Goal: Information Seeking & Learning: Learn about a topic

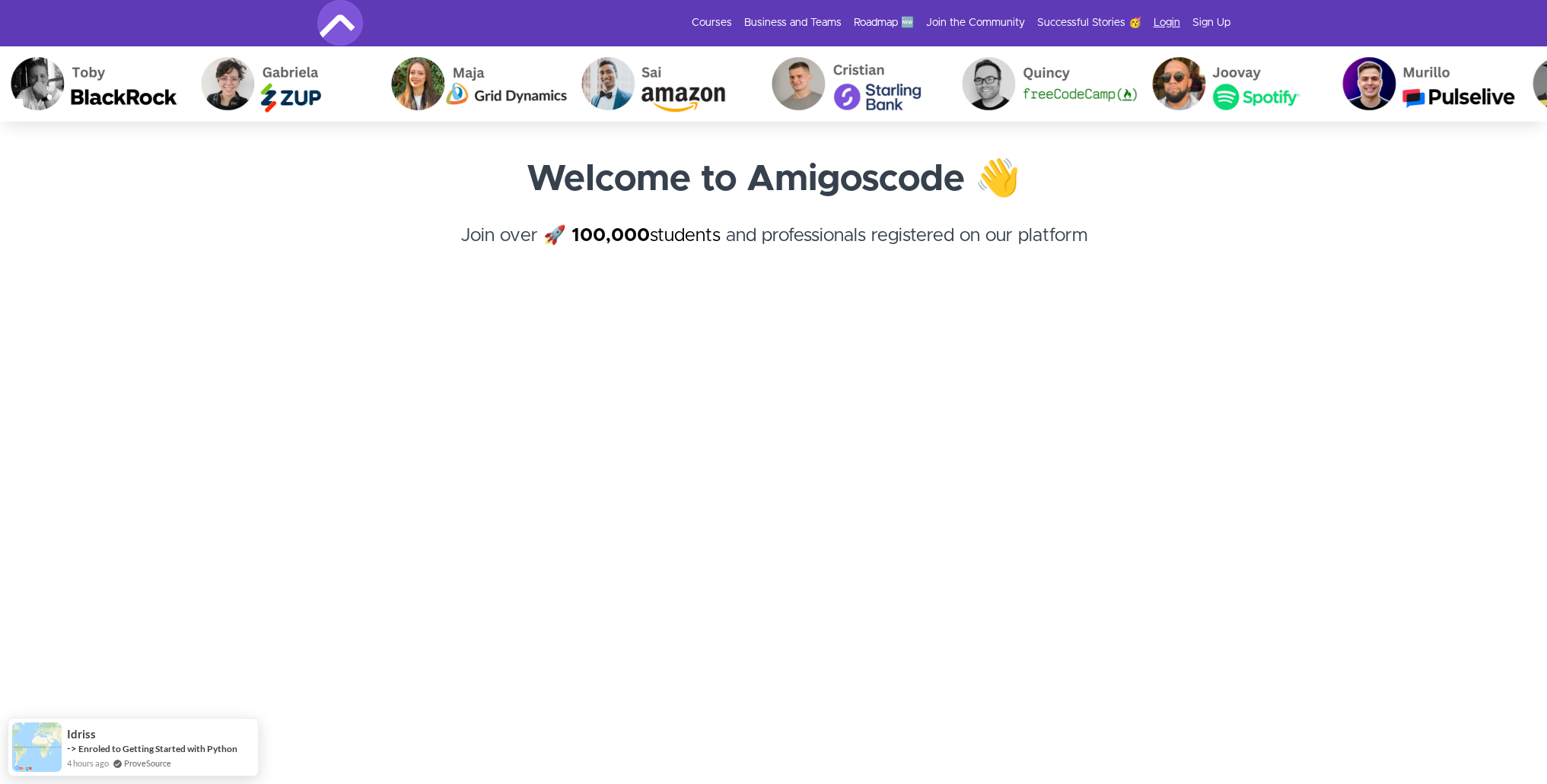
click at [1166, 24] on link "Login" at bounding box center [1167, 22] width 27 height 15
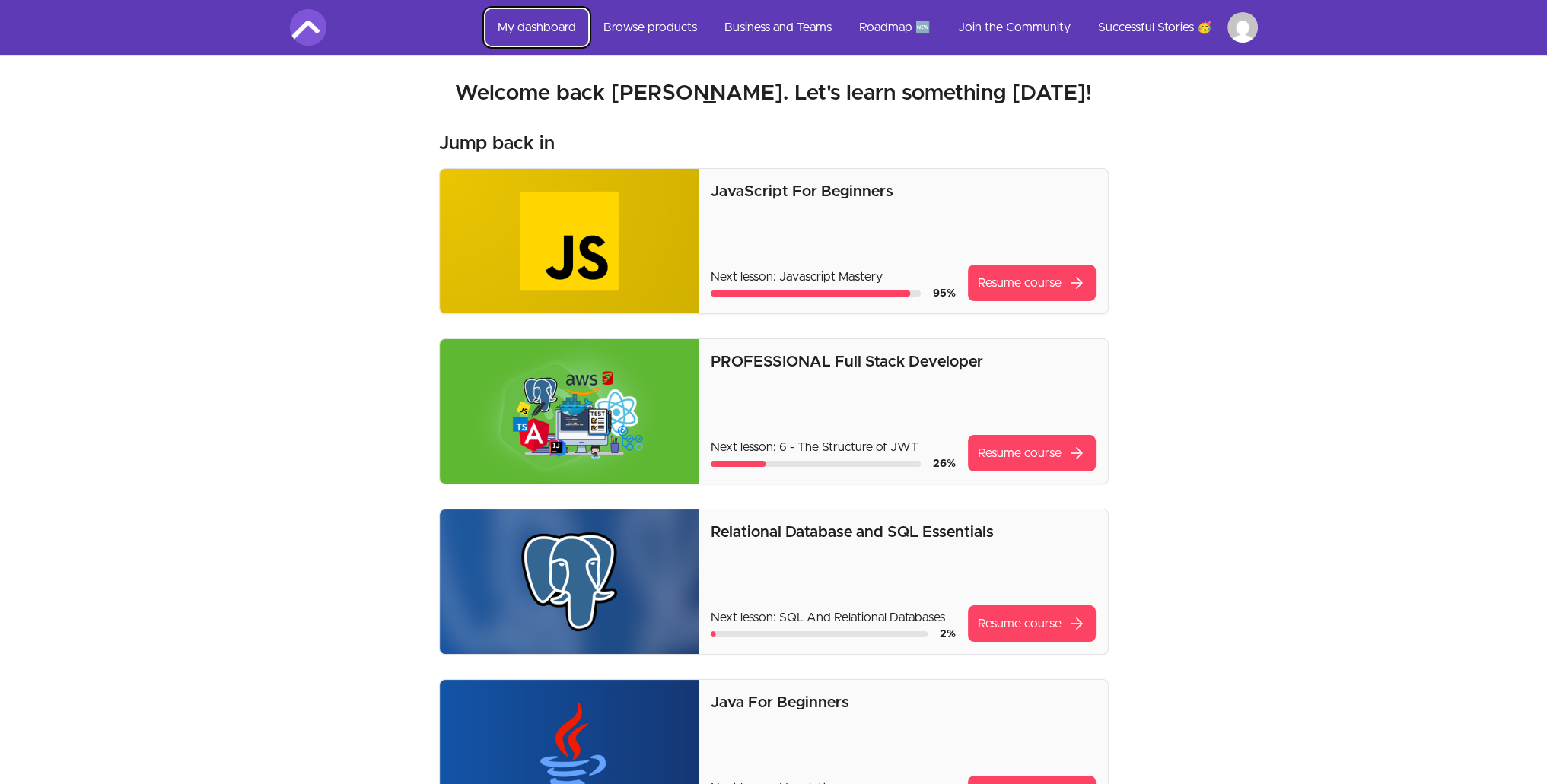
click at [555, 25] on link "My dashboard" at bounding box center [536, 27] width 103 height 37
click at [645, 27] on link "Browse products" at bounding box center [650, 27] width 118 height 37
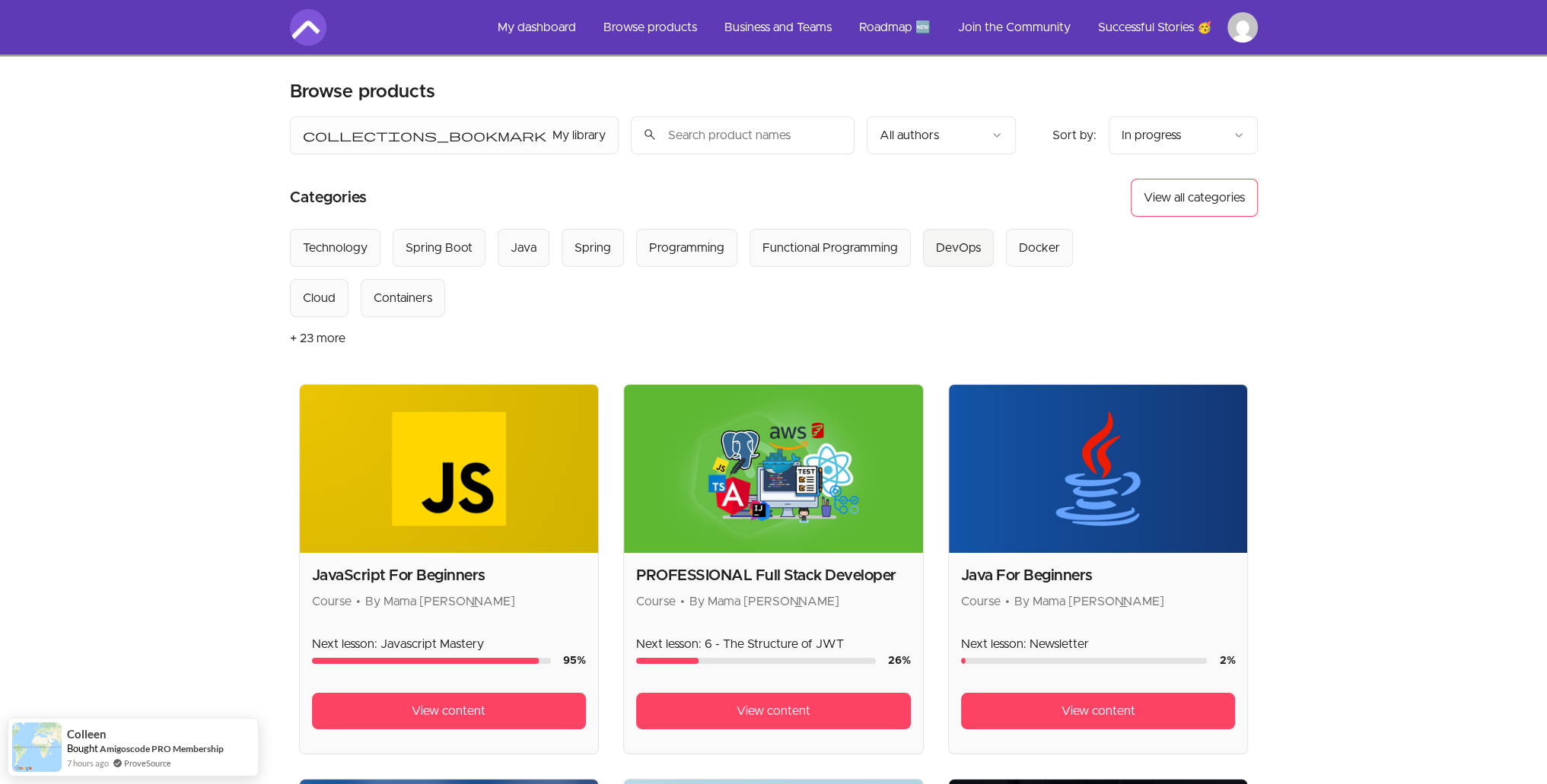
click at [948, 241] on div "DevOps" at bounding box center [958, 247] width 45 height 18
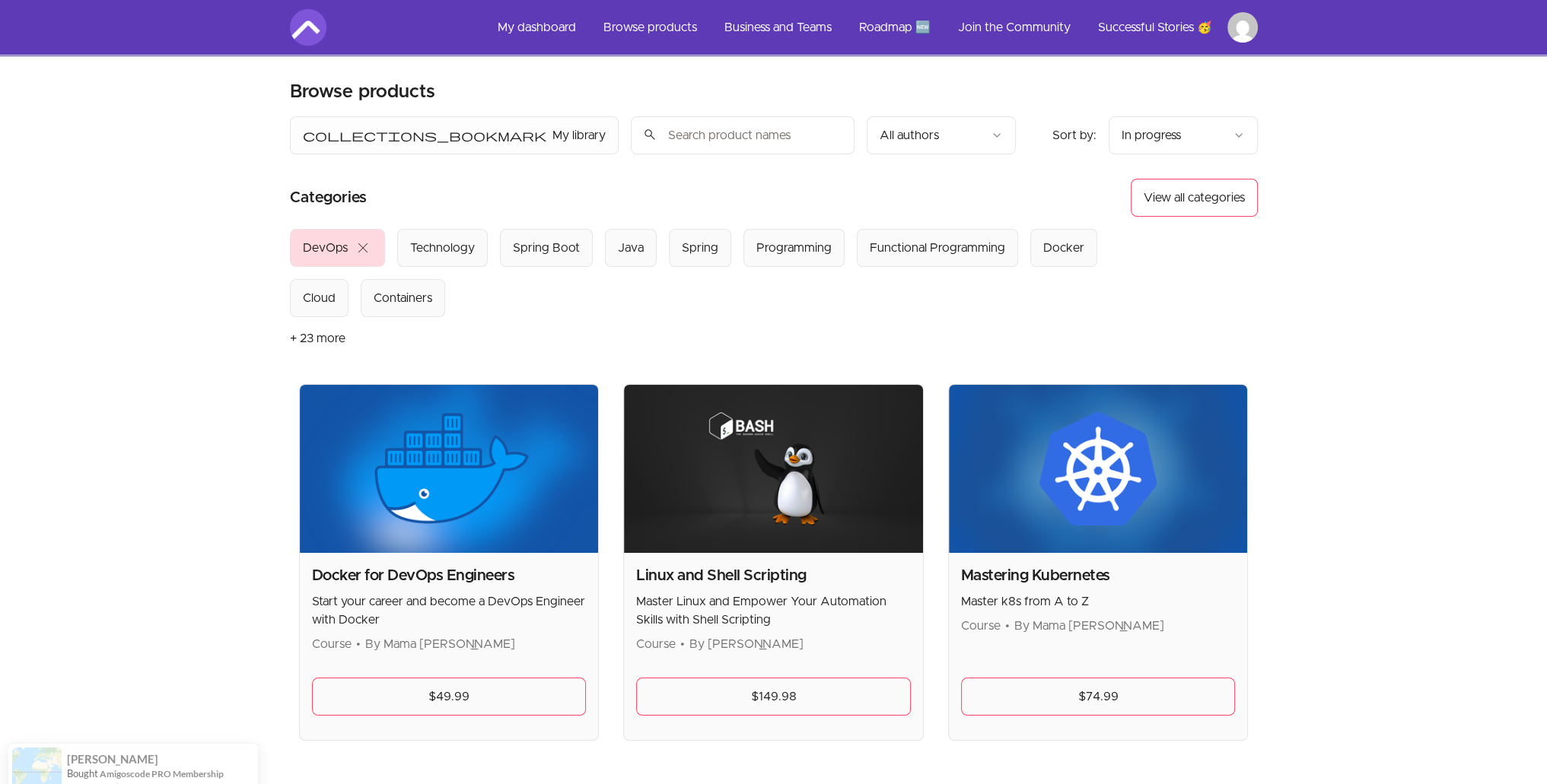
click at [859, 133] on html "Skip to main content Main menu Includes navigation links and user settings My d…" at bounding box center [774, 527] width 1547 height 1053
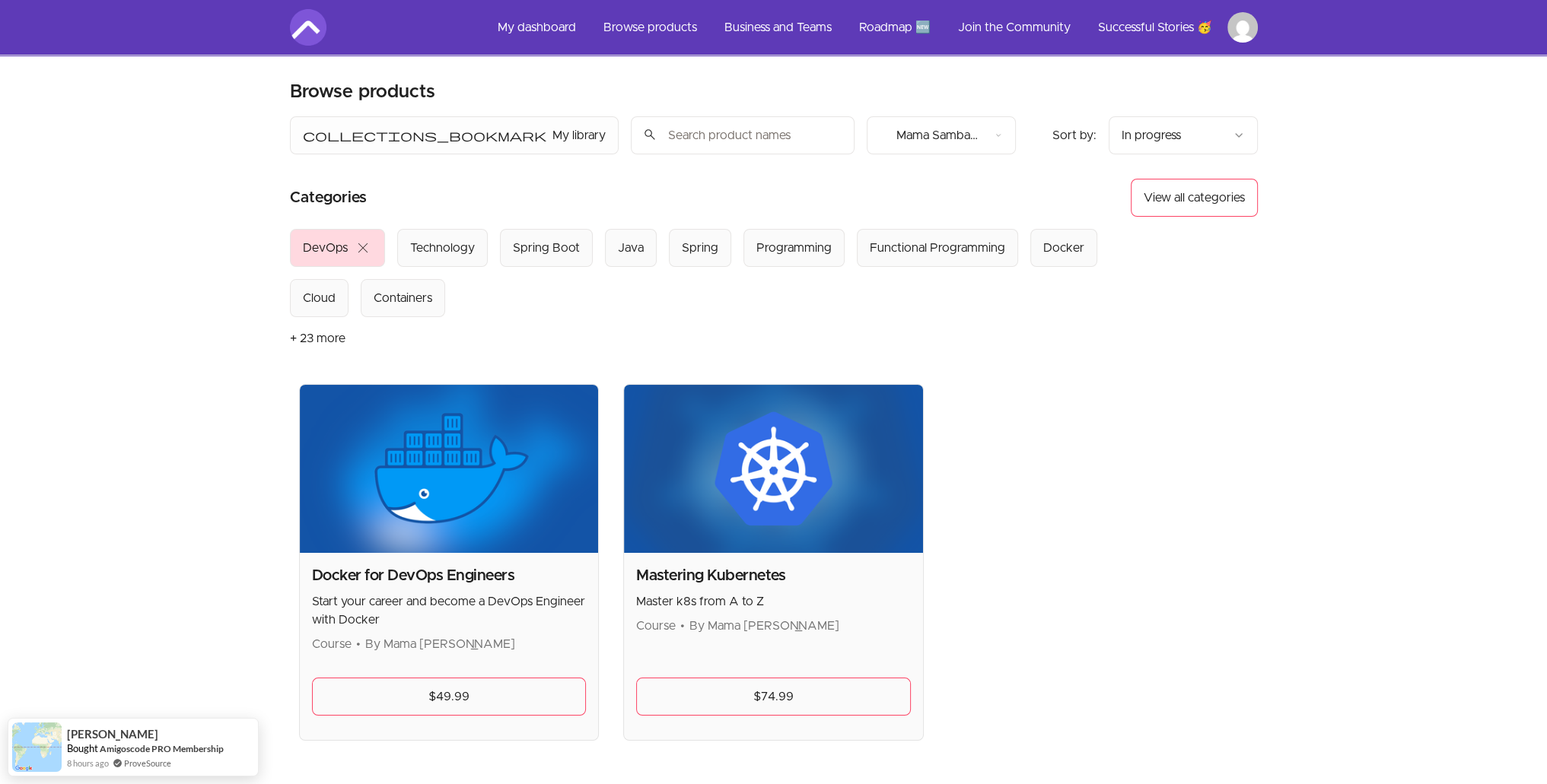
click at [358, 249] on span "close" at bounding box center [363, 247] width 18 height 18
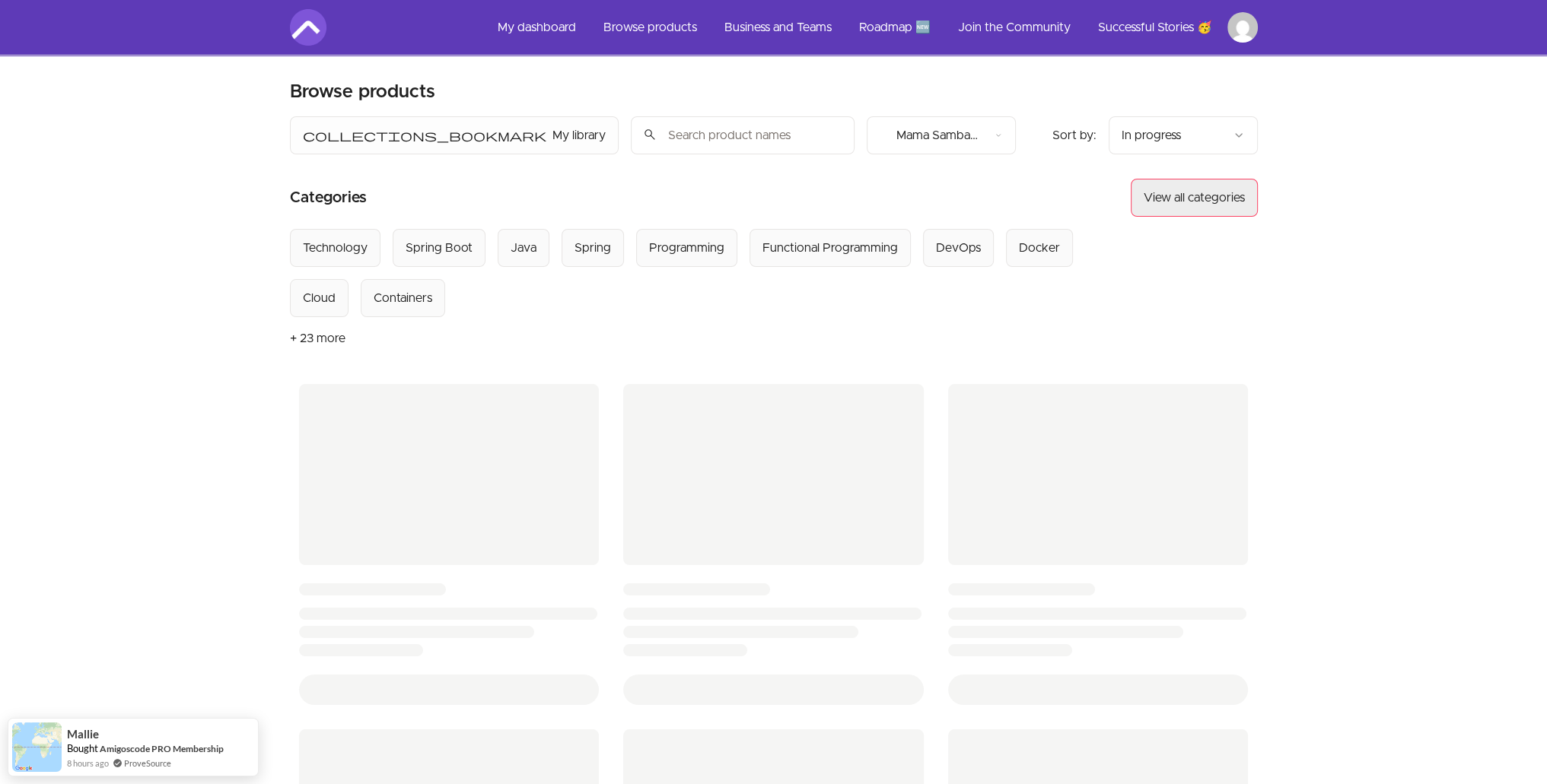
click at [1204, 184] on button "View all categories" at bounding box center [1194, 198] width 127 height 38
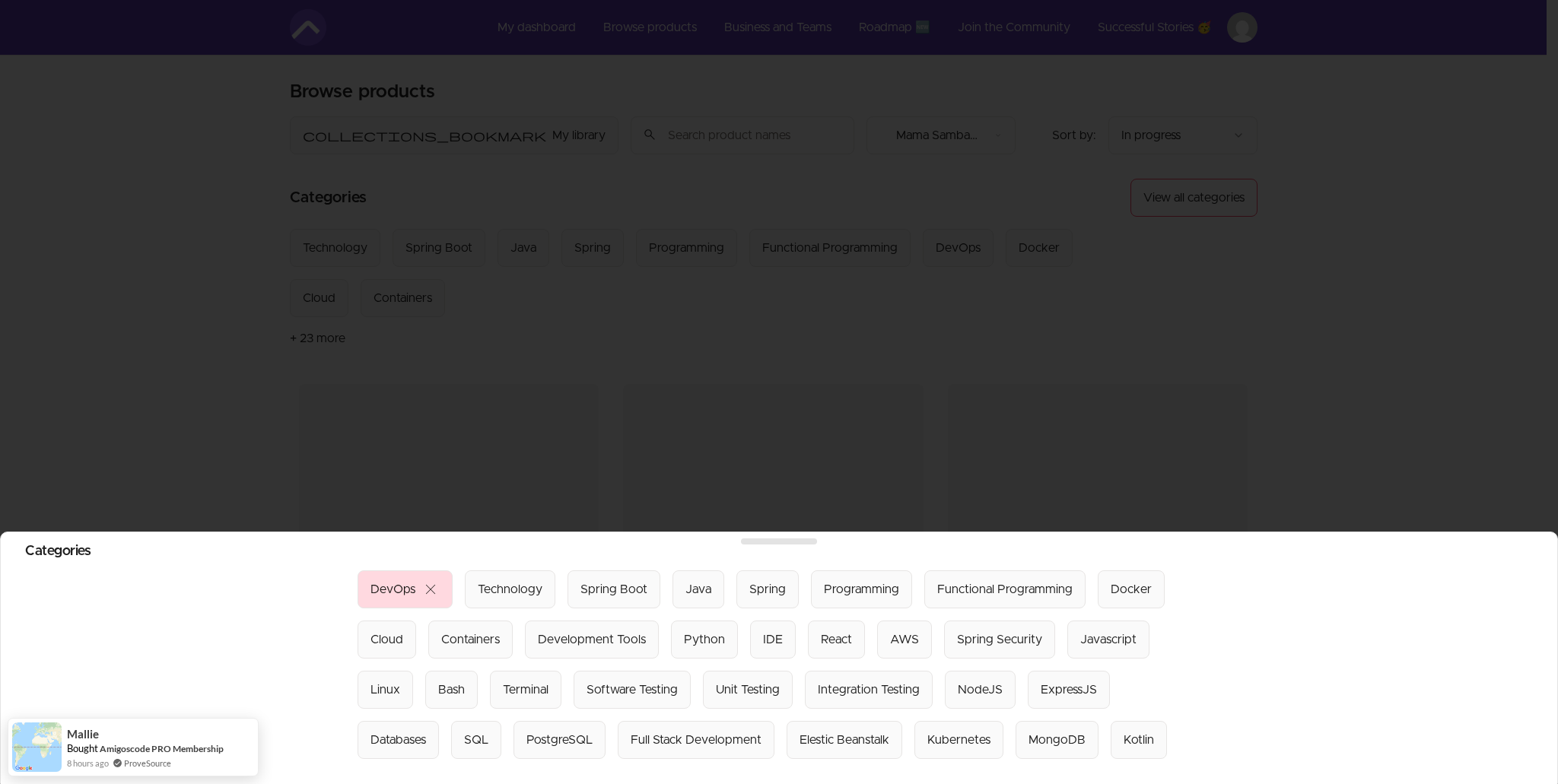
click at [425, 581] on span "close" at bounding box center [430, 589] width 18 height 18
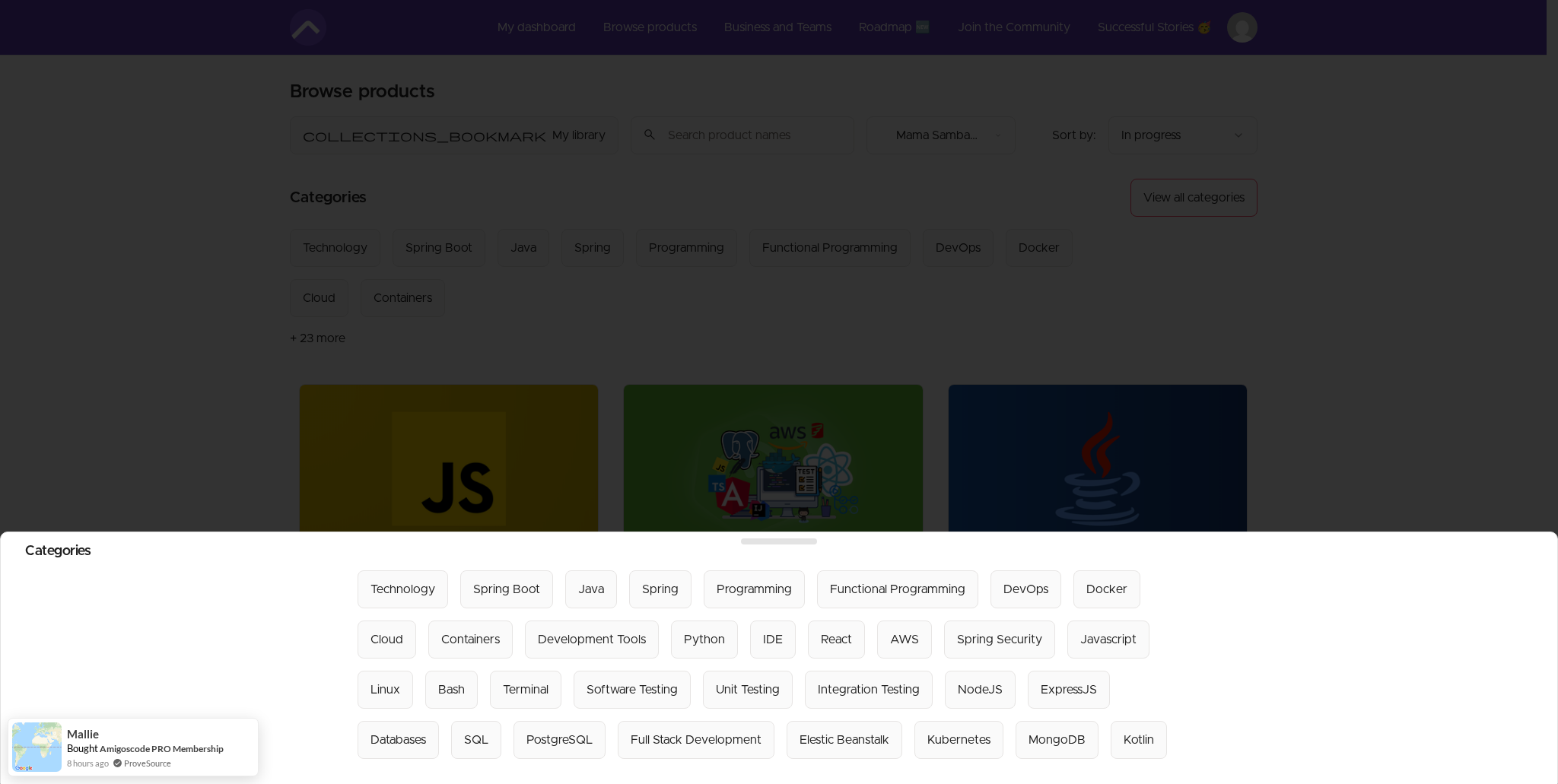
click at [680, 406] on div at bounding box center [779, 392] width 1558 height 784
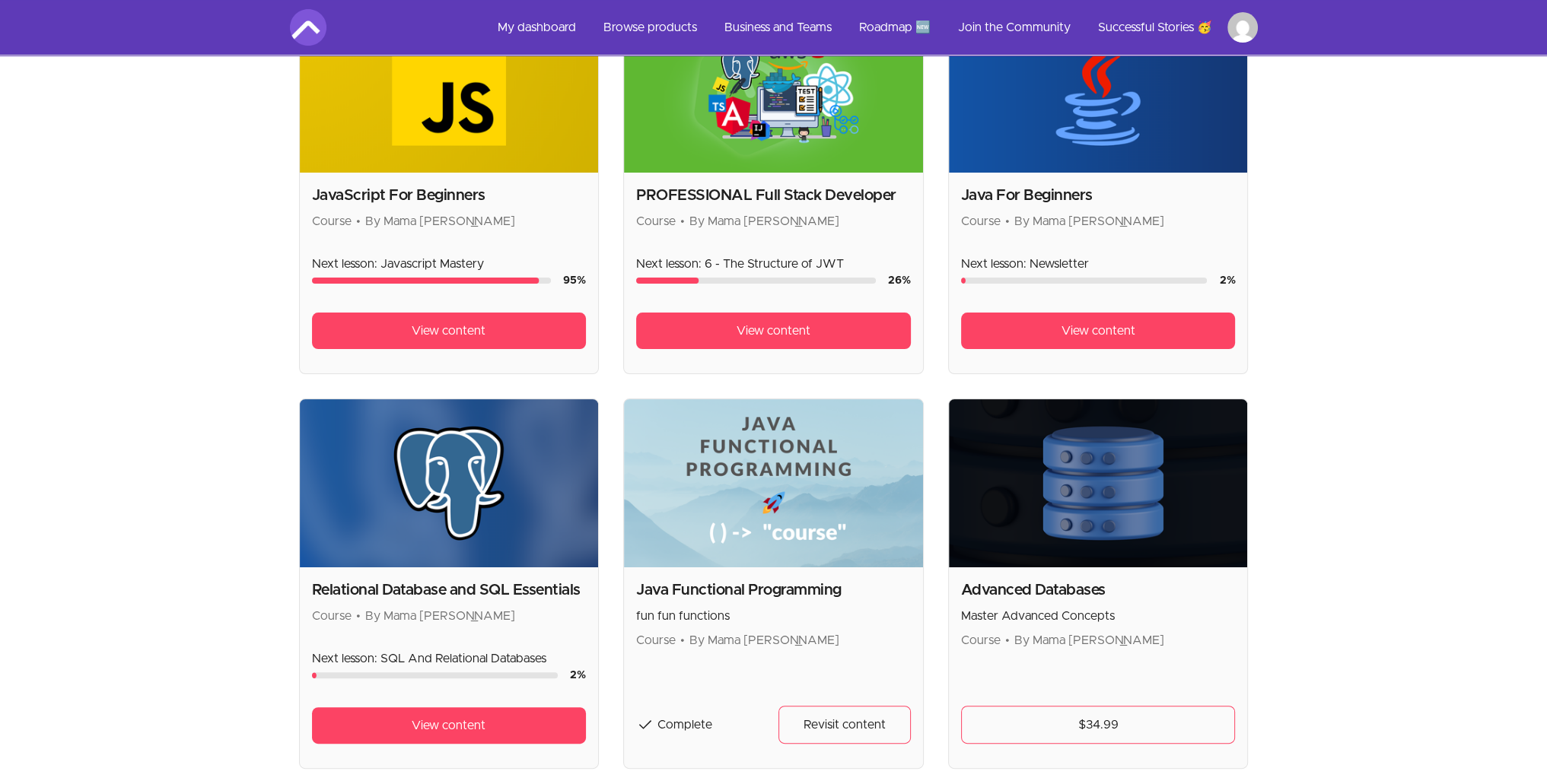
scroll to position [152, 0]
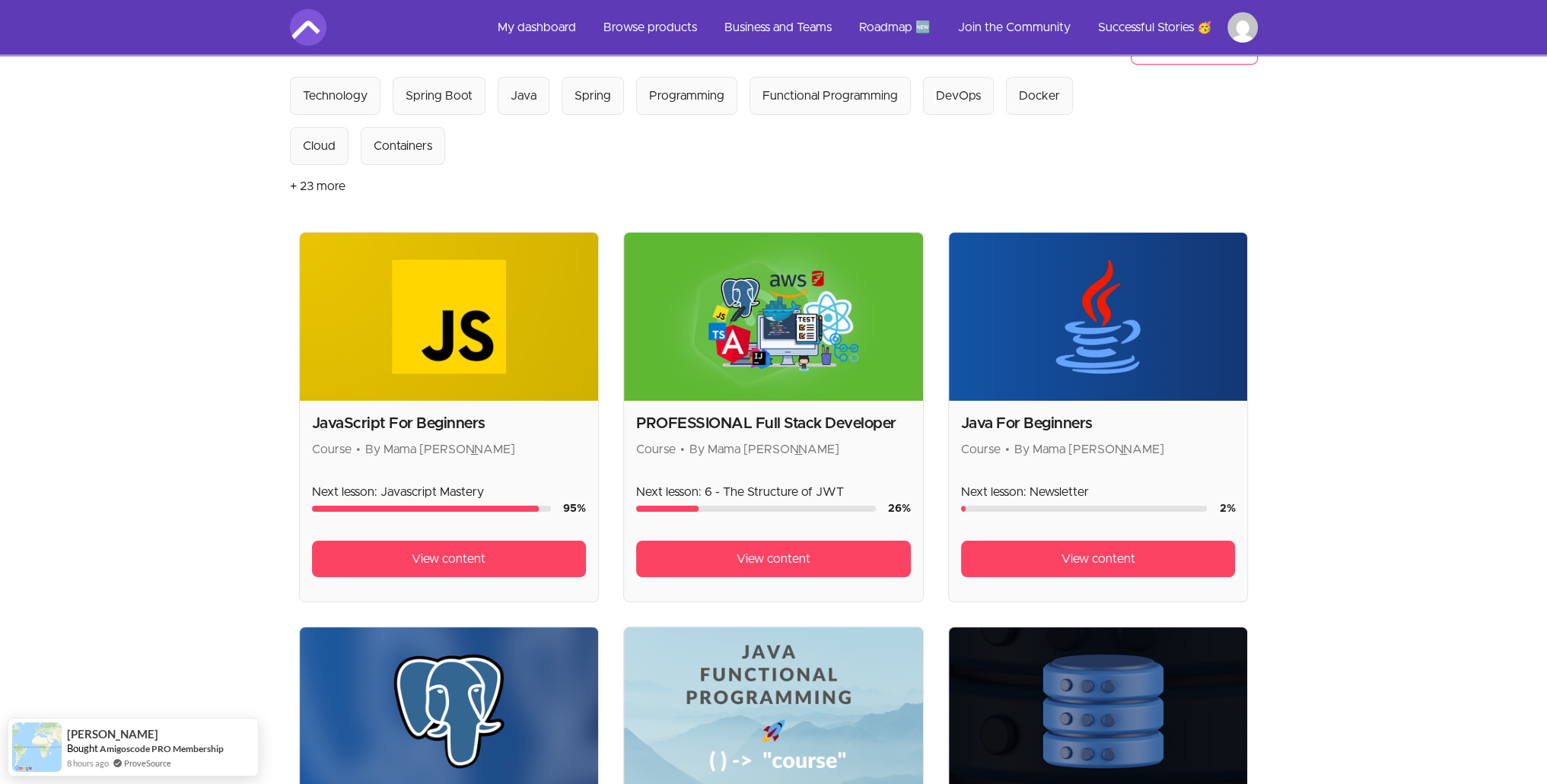
click at [329, 188] on button "+ 23 more" at bounding box center [317, 186] width 56 height 42
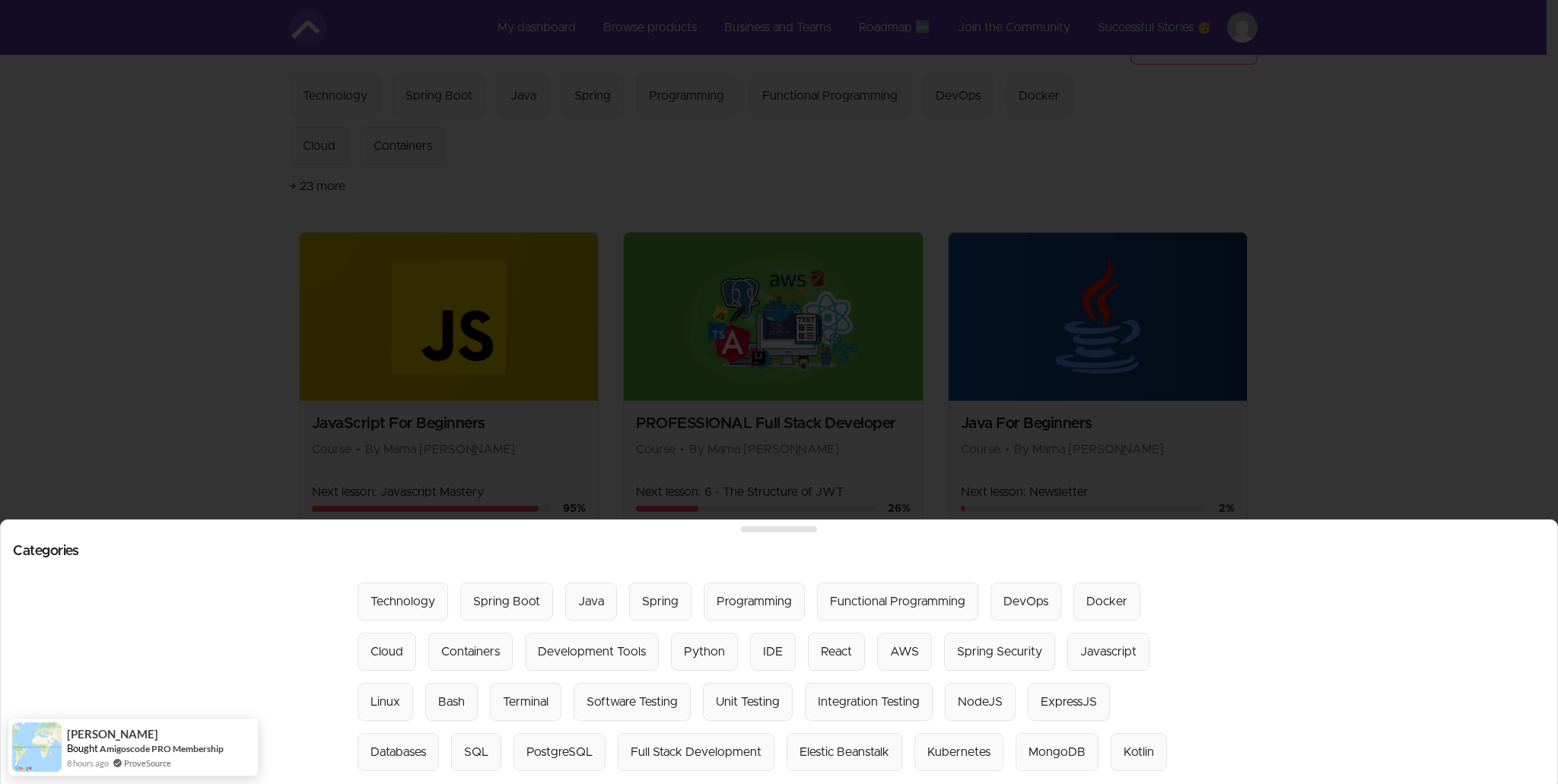
click at [655, 155] on div at bounding box center [779, 392] width 1558 height 784
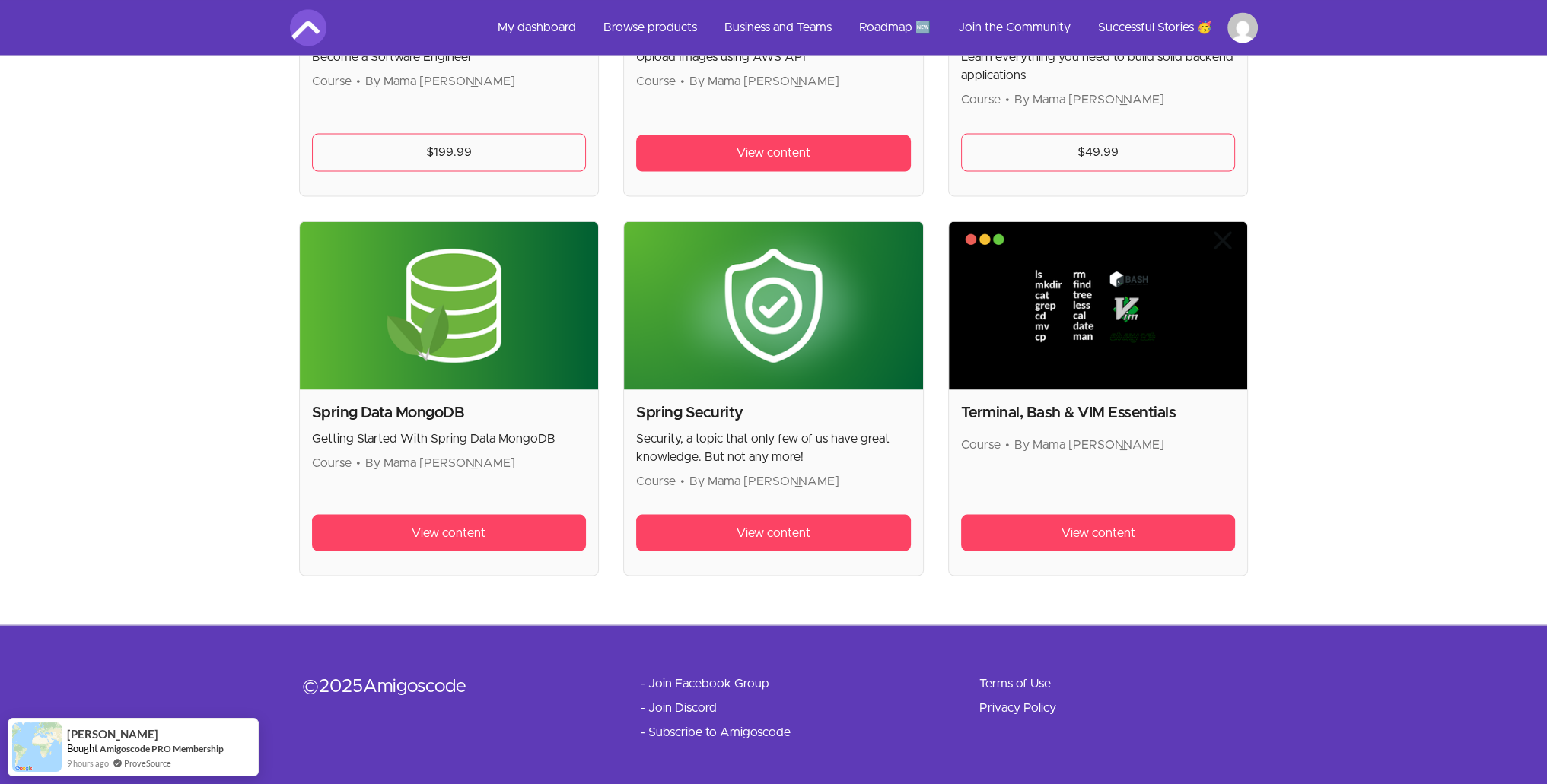
scroll to position [3317, 0]
